Goal: Information Seeking & Learning: Learn about a topic

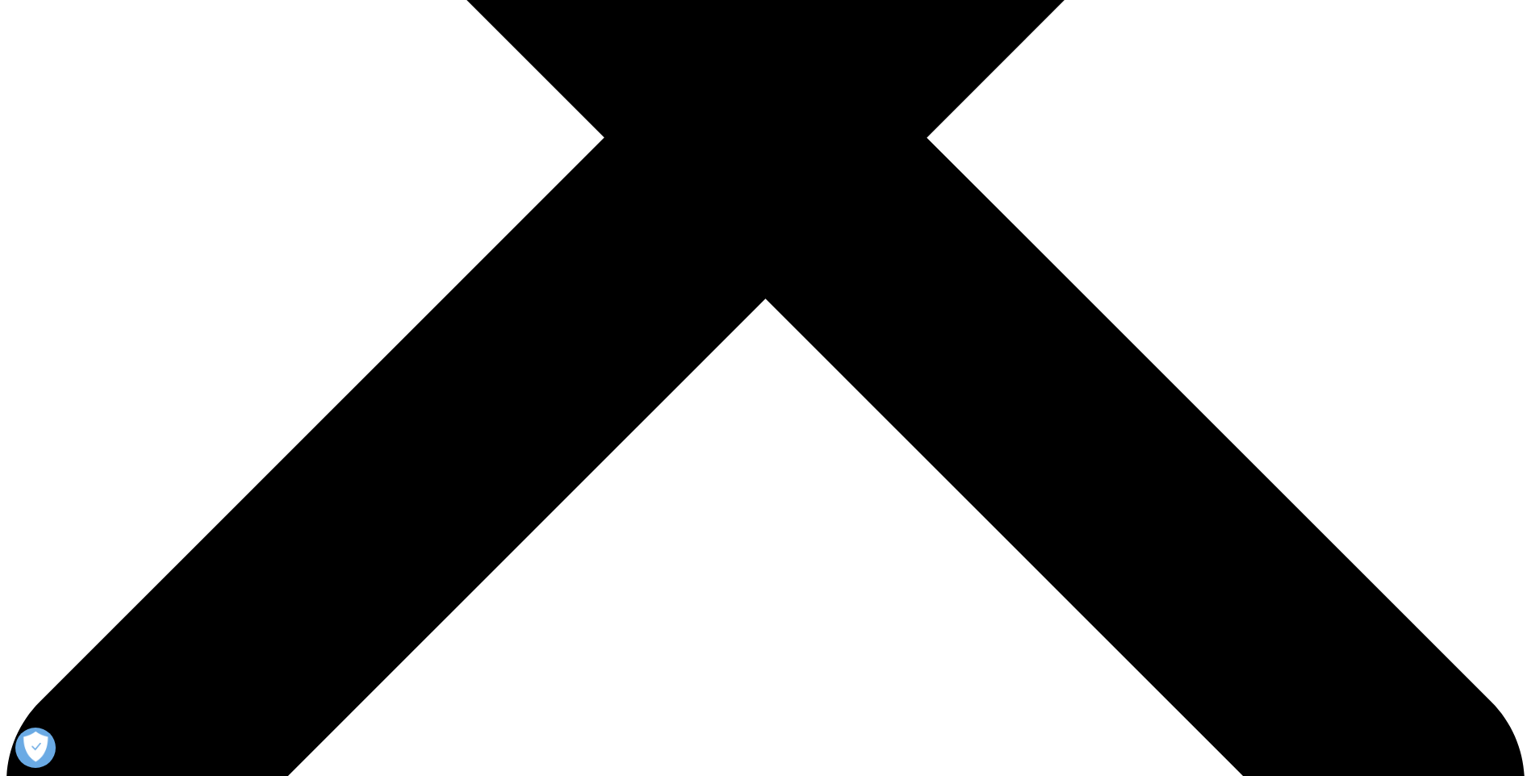
scroll to position [638, 0]
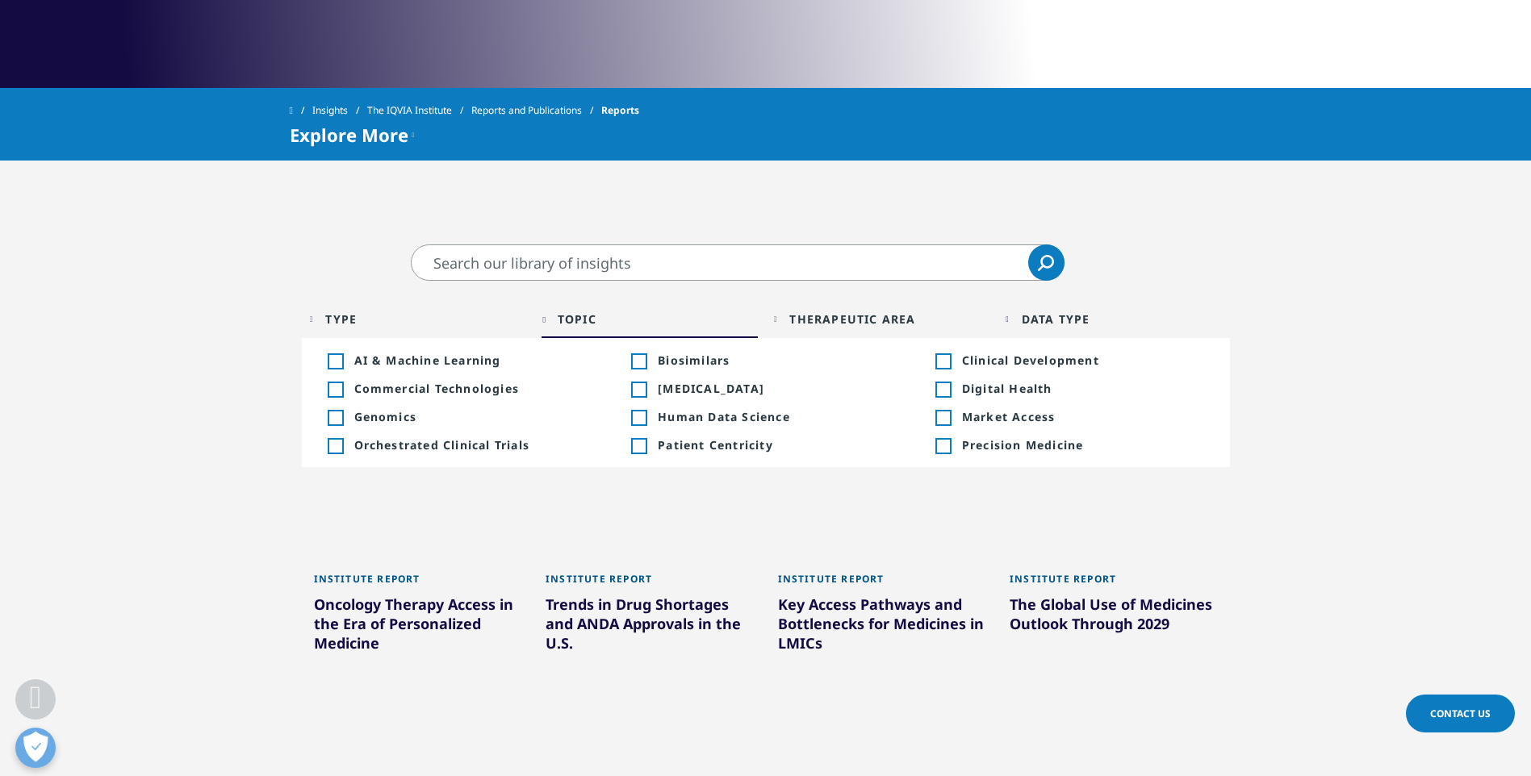
click at [945, 358] on div "Toggle" at bounding box center [942, 361] width 15 height 15
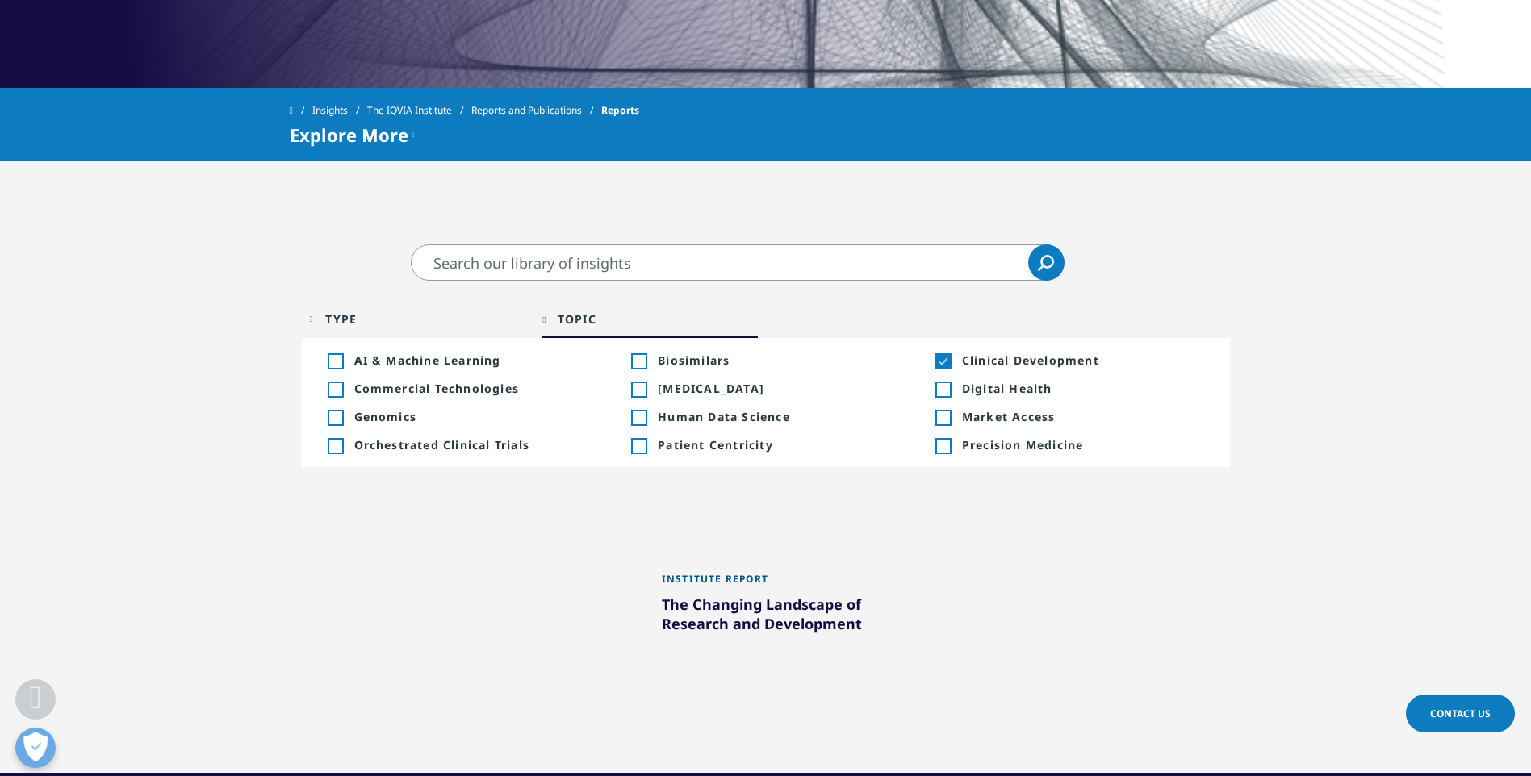
click at [945, 358] on div "Toggle" at bounding box center [942, 361] width 15 height 15
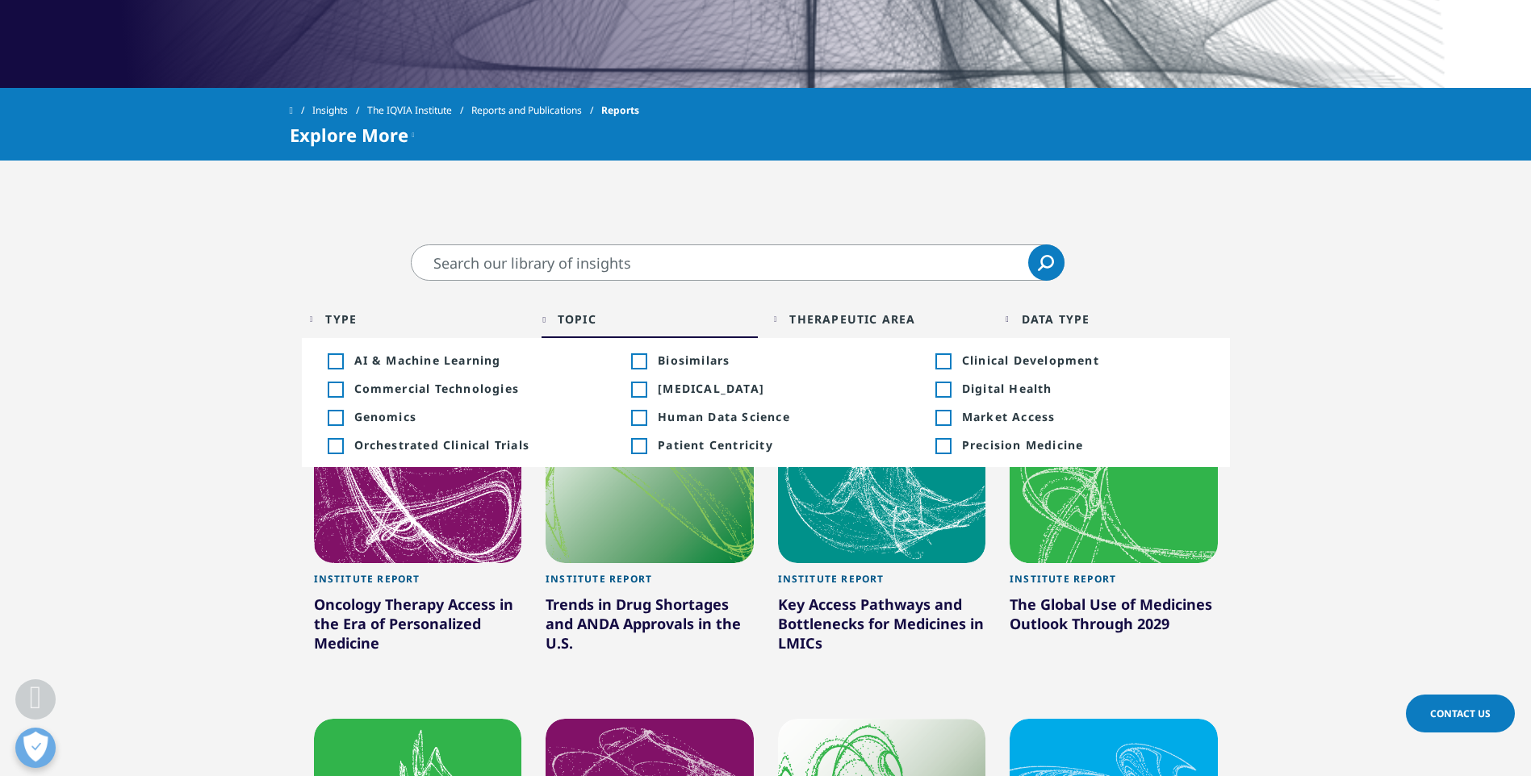
click at [714, 270] on input "Search" at bounding box center [738, 263] width 654 height 36
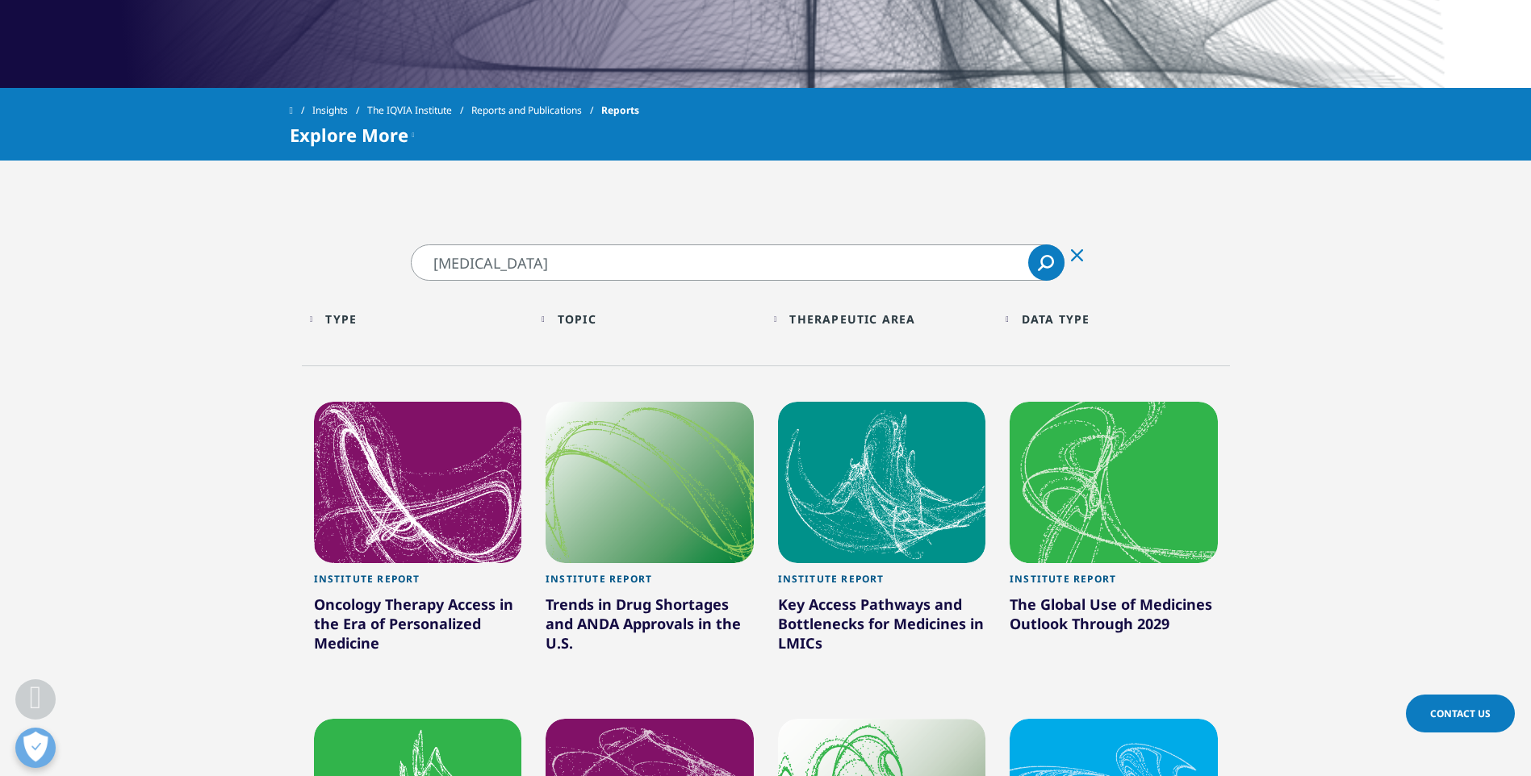
type input "immunotherapy"
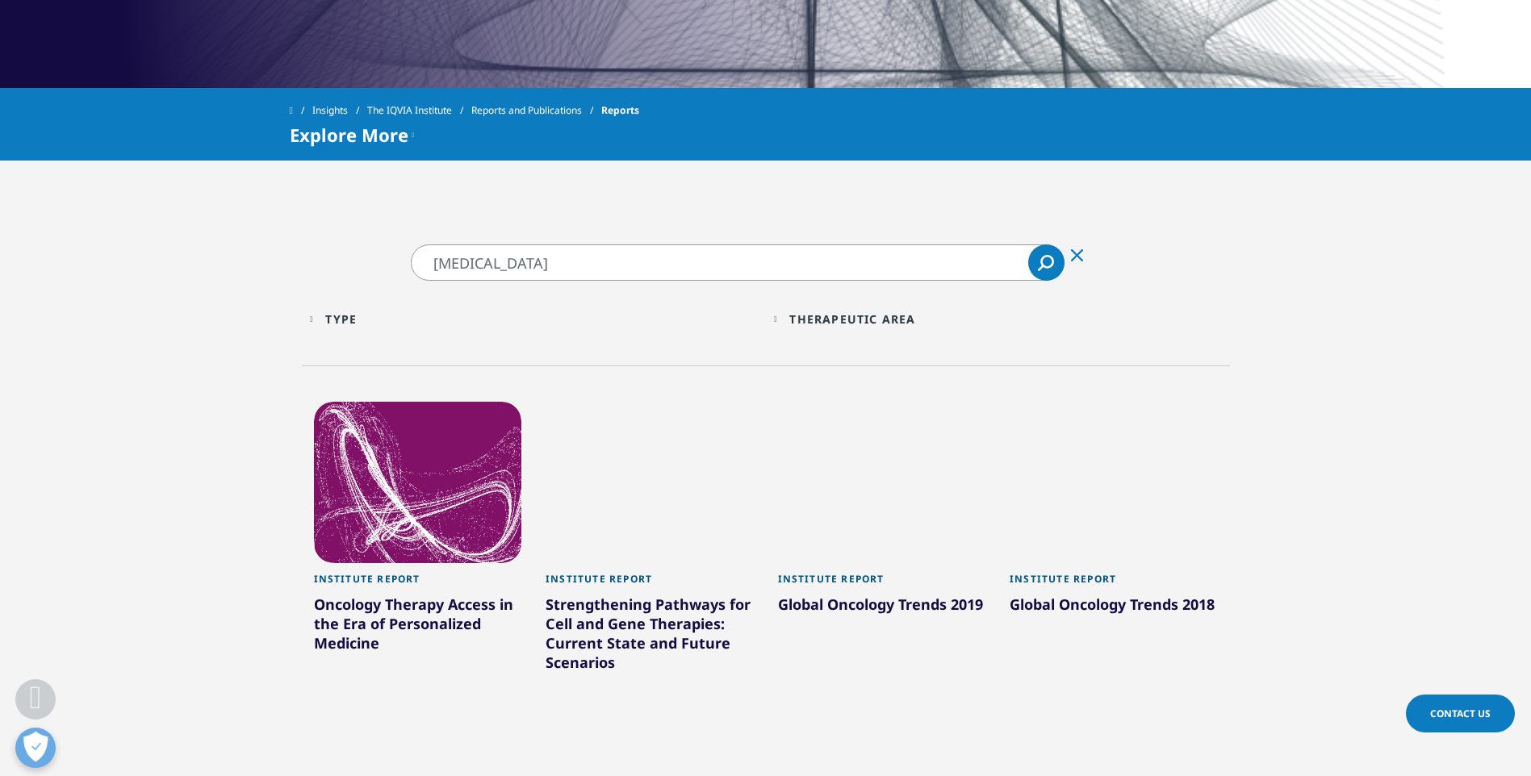
click at [466, 479] on div at bounding box center [418, 482] width 208 height 161
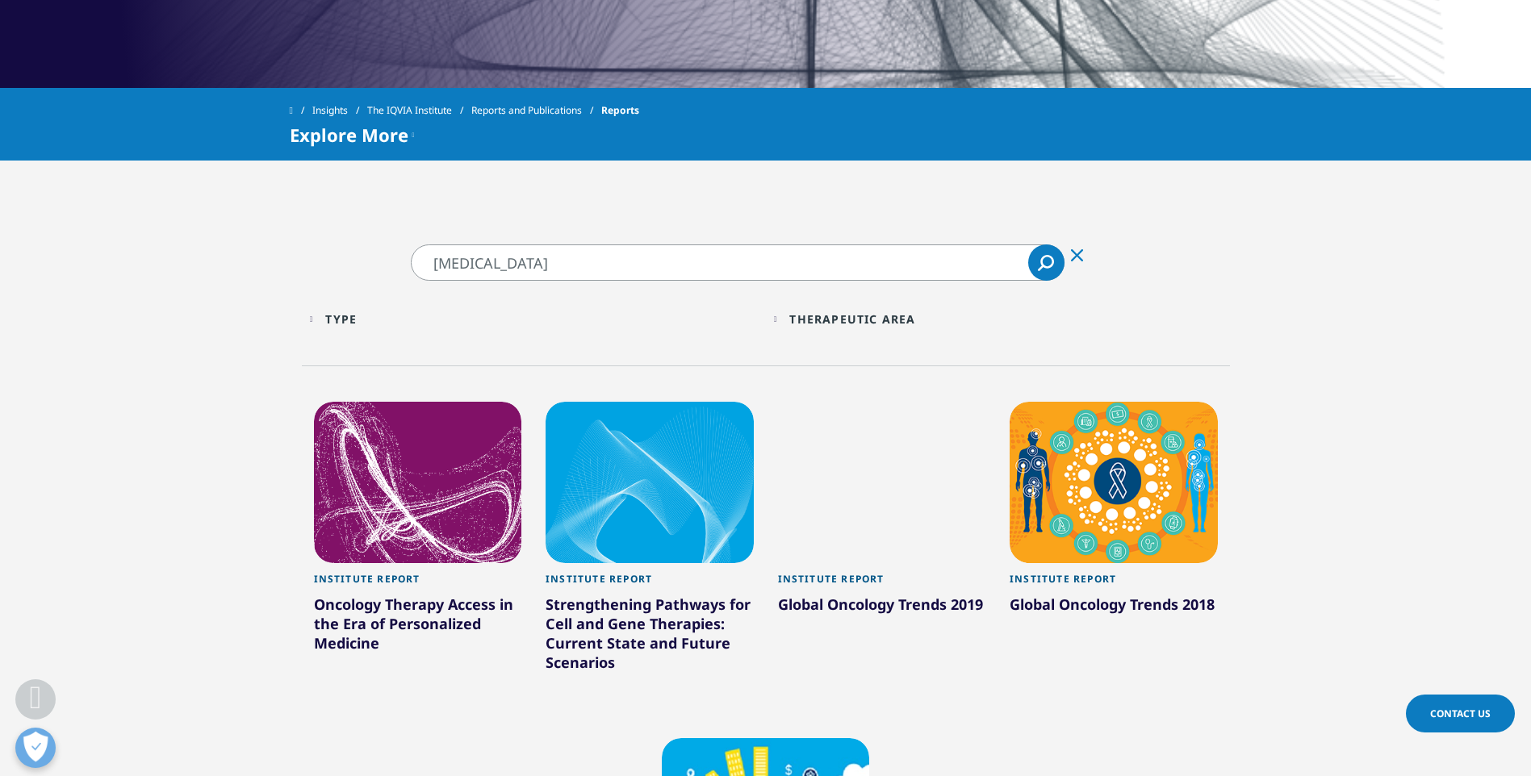
click at [402, 575] on div "Institute Report" at bounding box center [418, 584] width 208 height 22
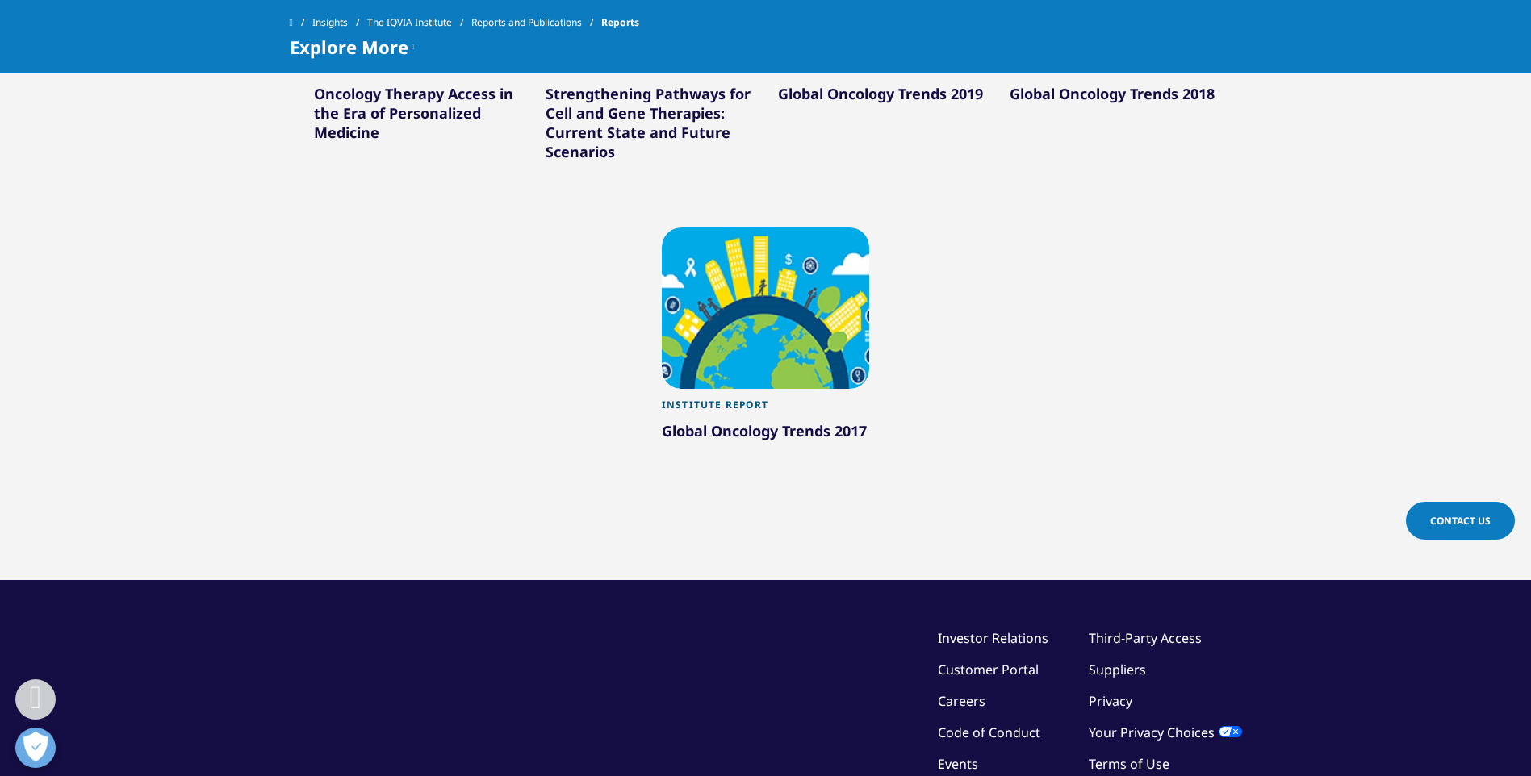
scroll to position [1123, 0]
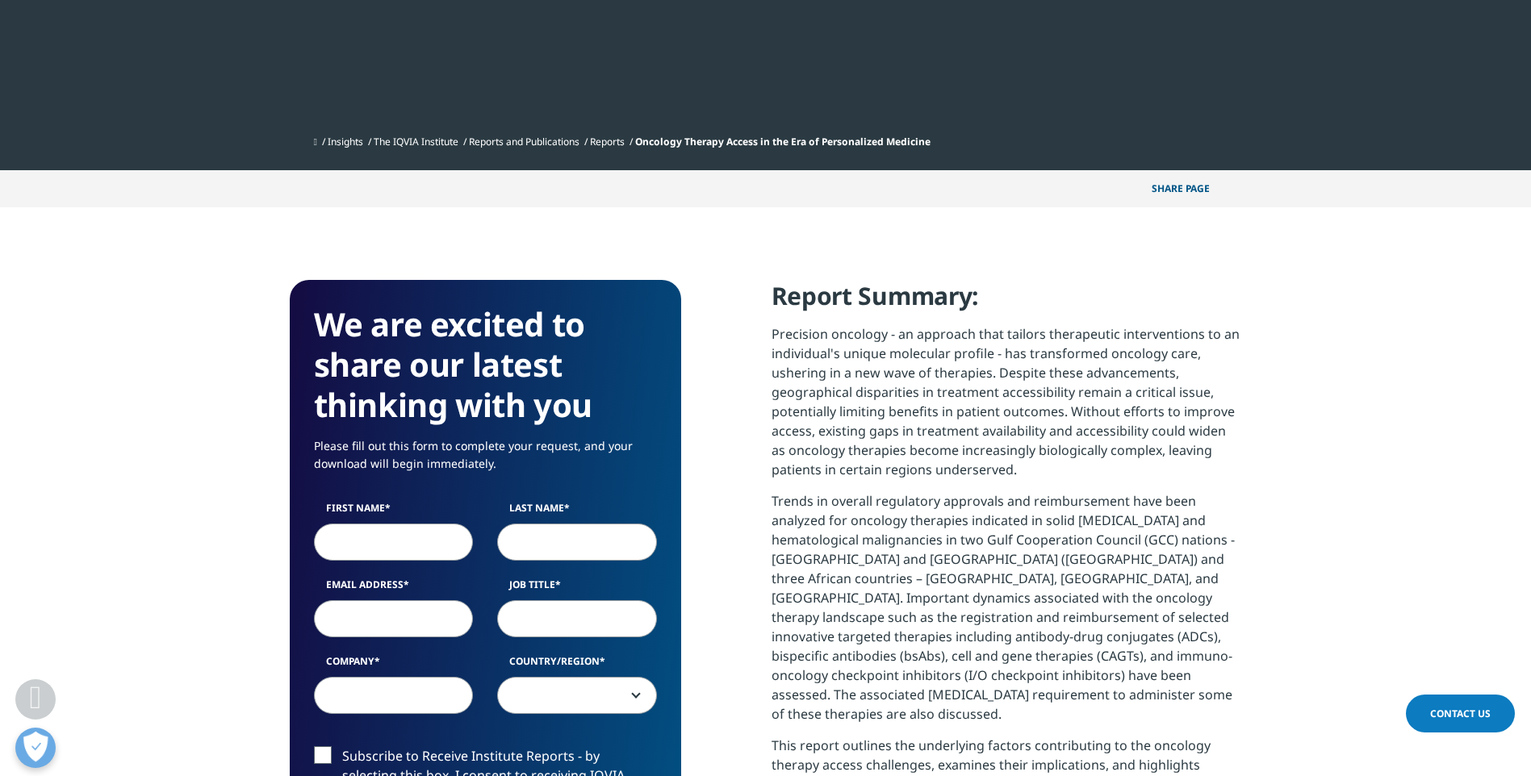
scroll to position [484, 0]
